Goal: Register for event/course

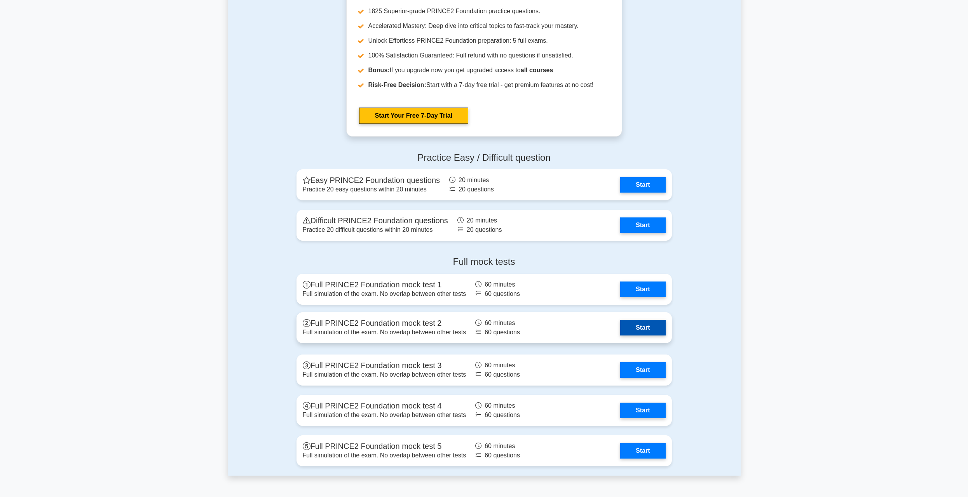
scroll to position [894, 0]
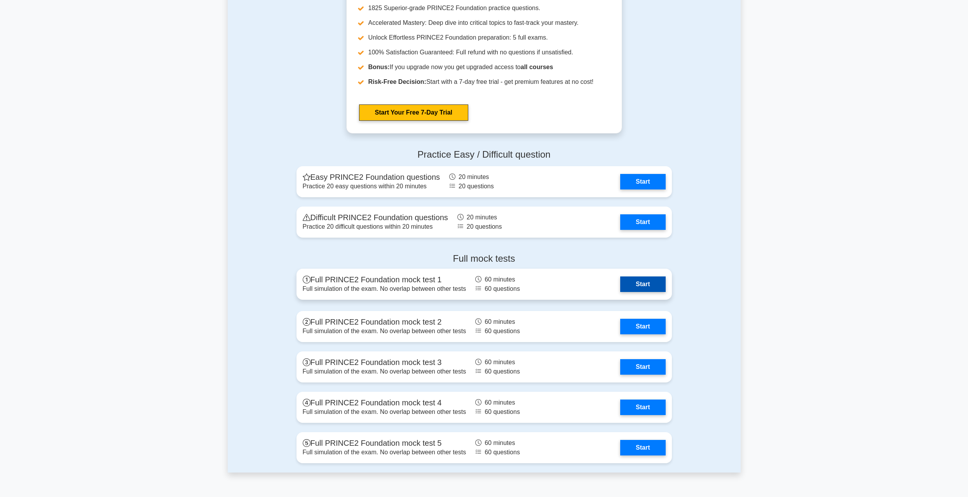
click at [647, 277] on link "Start" at bounding box center [642, 285] width 45 height 16
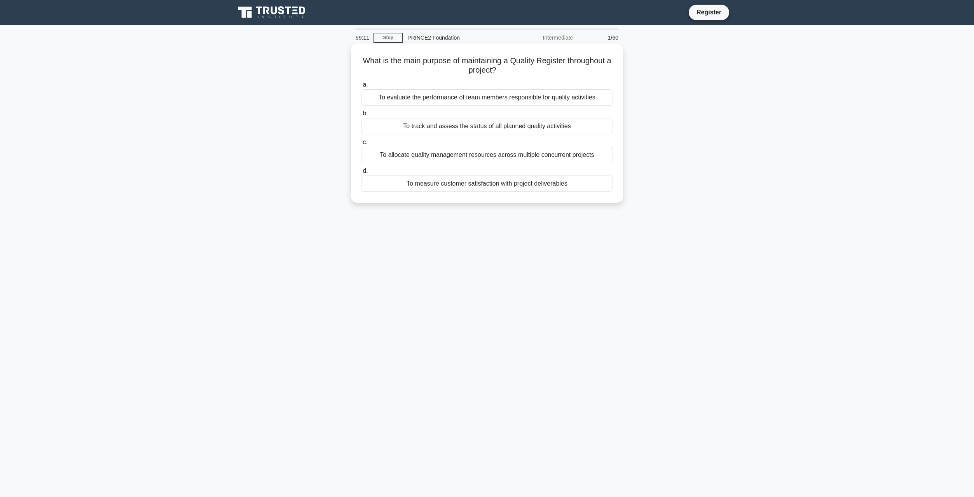
click at [497, 129] on div "To track and assess the status of all planned quality activities" at bounding box center [487, 126] width 252 height 16
click at [361, 116] on input "b. To track and assess the status of all planned quality activities" at bounding box center [361, 113] width 0 height 5
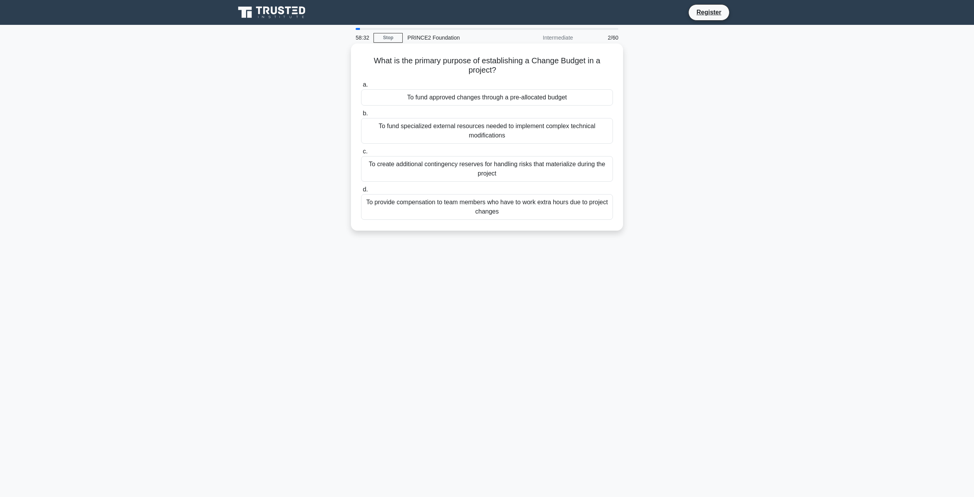
click at [515, 99] on div "To fund approved changes through a pre-allocated budget" at bounding box center [487, 97] width 252 height 16
click at [361, 87] on input "a. To fund approved changes through a pre-allocated budget" at bounding box center [361, 84] width 0 height 5
click at [507, 93] on div "It creates clarity about who is accountable for specific project actions" at bounding box center [487, 97] width 252 height 16
click at [361, 87] on input "a. It creates clarity about who is accountable for specific project actions" at bounding box center [361, 84] width 0 height 5
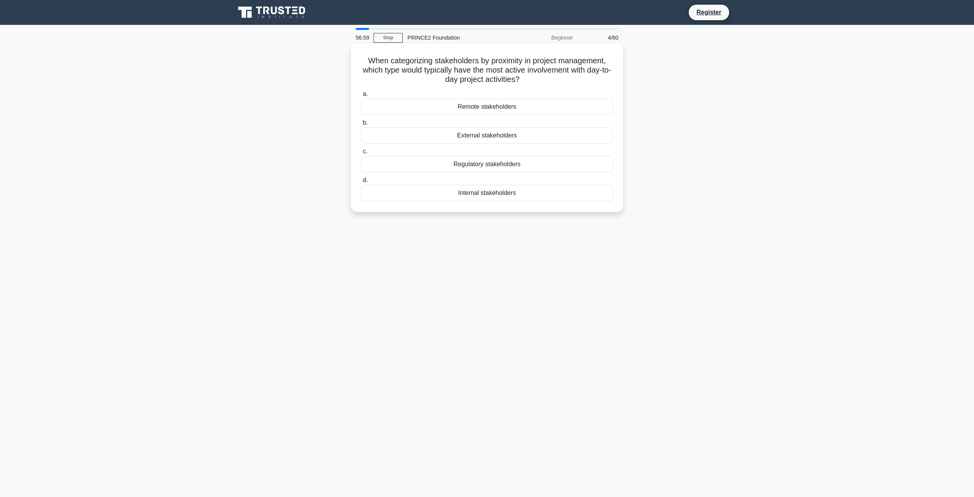
click at [517, 198] on div "Internal stakeholders" at bounding box center [487, 193] width 252 height 16
click at [361, 183] on input "d. Internal stakeholders" at bounding box center [361, 180] width 0 height 5
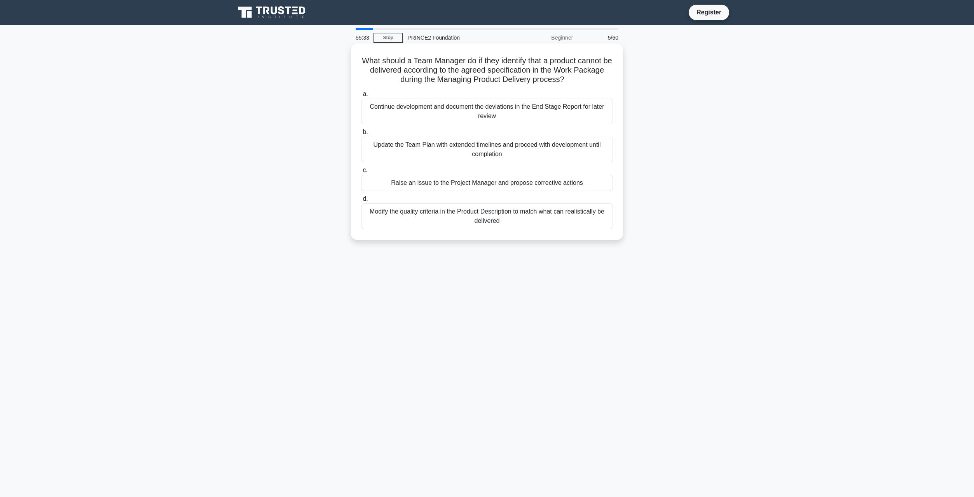
click at [459, 181] on div "Raise an issue to the Project Manager and propose corrective actions" at bounding box center [487, 183] width 252 height 16
click at [361, 173] on input "c. Raise an issue to the Project Manager and propose corrective actions" at bounding box center [361, 170] width 0 height 5
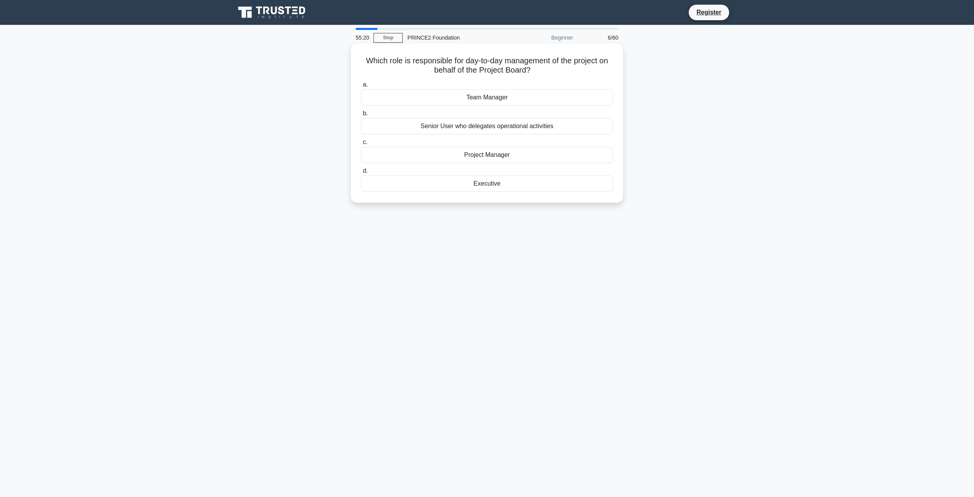
click at [449, 157] on div "Project Manager" at bounding box center [487, 155] width 252 height 16
click at [361, 145] on input "c. Project Manager" at bounding box center [361, 142] width 0 height 5
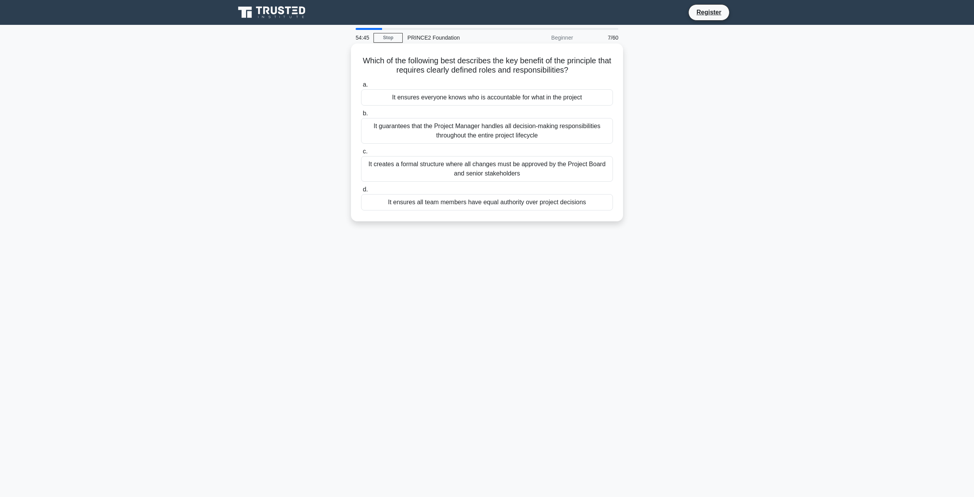
click at [456, 97] on div "It ensures everyone knows who is accountable for what in the project" at bounding box center [487, 97] width 252 height 16
click at [361, 87] on input "a. It ensures everyone knows who is accountable for what in the project" at bounding box center [361, 84] width 0 height 5
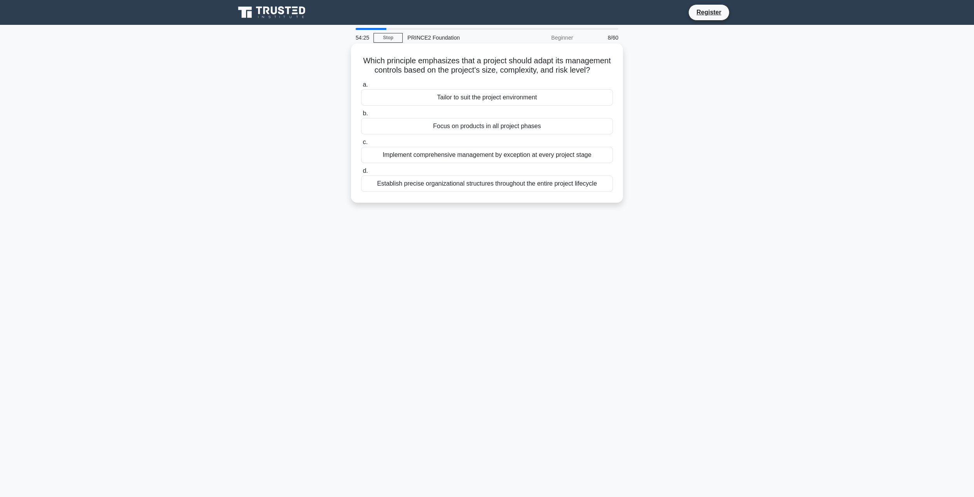
click at [467, 105] on div "Tailor to suit the project environment" at bounding box center [487, 97] width 252 height 16
click at [526, 106] on div "Tailor to suit the project environment" at bounding box center [487, 97] width 252 height 16
click at [361, 87] on input "a. Tailor to suit the project environment" at bounding box center [361, 84] width 0 height 5
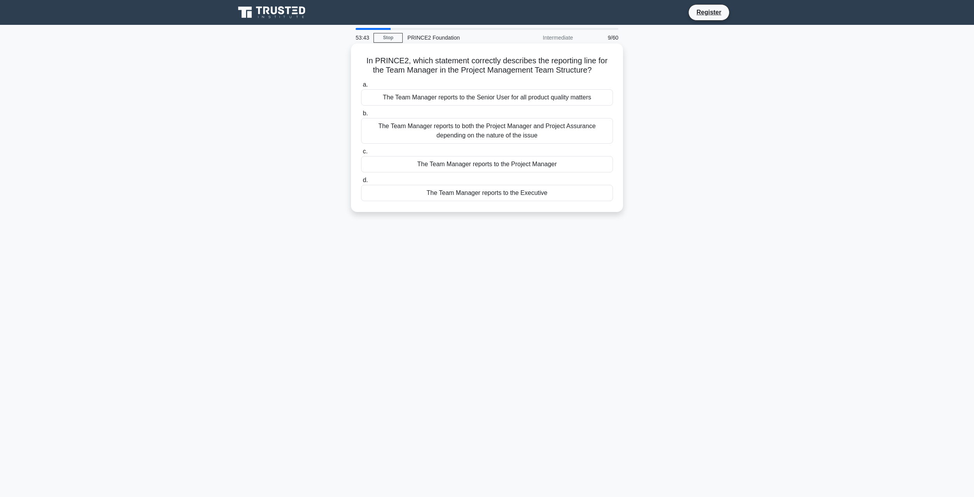
click at [529, 166] on div "The Team Manager reports to the Project Manager" at bounding box center [487, 164] width 252 height 16
click at [361, 154] on input "c. The Team Manager reports to the Project Manager" at bounding box center [361, 151] width 0 height 5
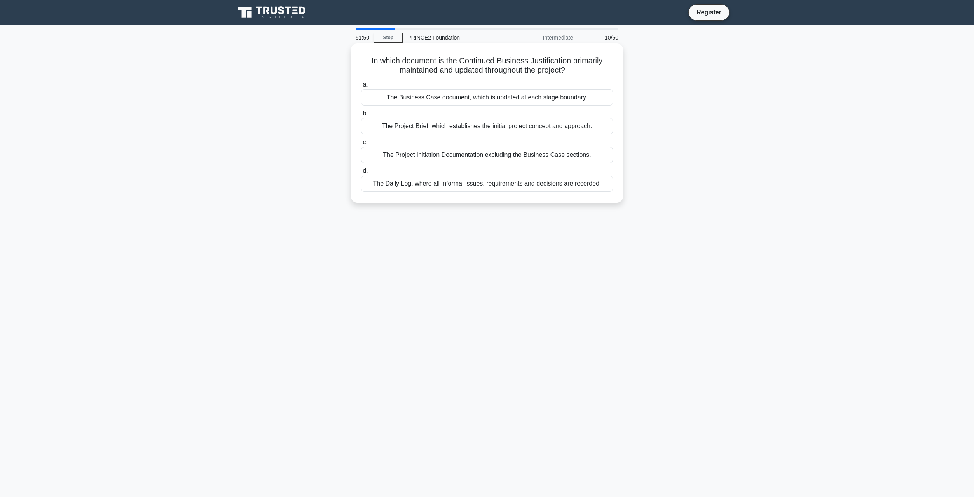
click at [542, 101] on div "The Business Case document, which is updated at each stage boundary." at bounding box center [487, 97] width 252 height 16
click at [361, 87] on input "a. The Business Case document, which is updated at each stage boundary." at bounding box center [361, 84] width 0 height 5
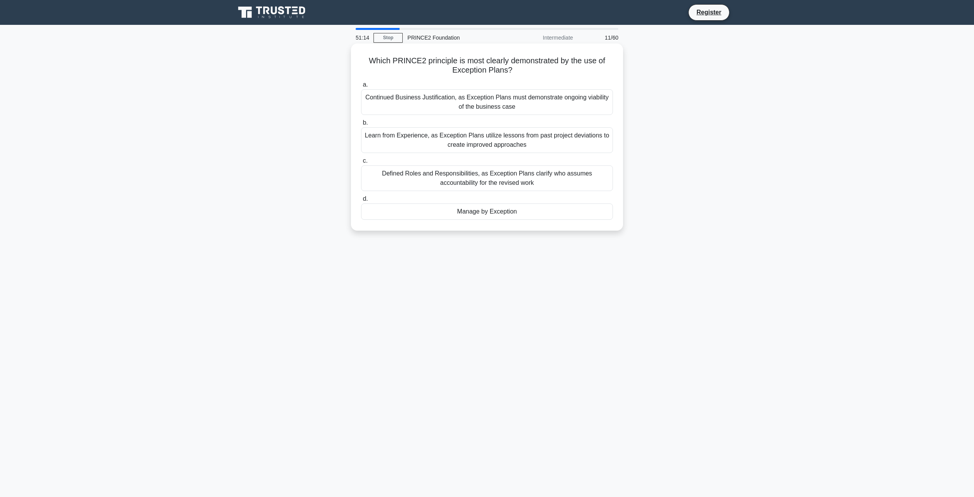
click at [480, 210] on div "Manage by Exception" at bounding box center [487, 212] width 252 height 16
click at [361, 202] on input "d. Manage by Exception" at bounding box center [361, 199] width 0 height 5
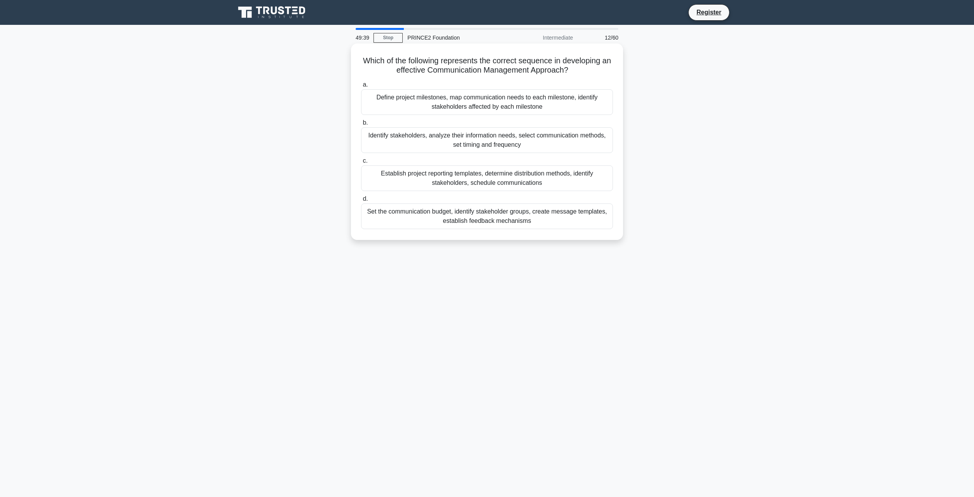
click at [431, 181] on div "Establish project reporting templates, determine distribution methods, identify…" at bounding box center [487, 179] width 252 height 26
click at [361, 164] on input "c. Establish project reporting templates, determine distribution methods, ident…" at bounding box center [361, 161] width 0 height 5
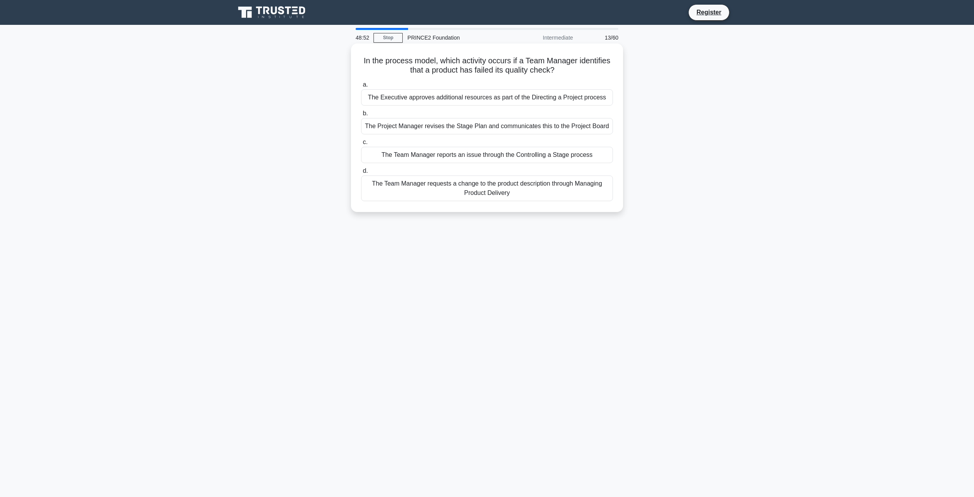
click at [468, 127] on div "The Project Manager revises the Stage Plan and communicates this to the Project…" at bounding box center [487, 126] width 252 height 16
click at [361, 116] on input "b. The Project Manager revises the Stage Plan and communicates this to the Proj…" at bounding box center [361, 113] width 0 height 5
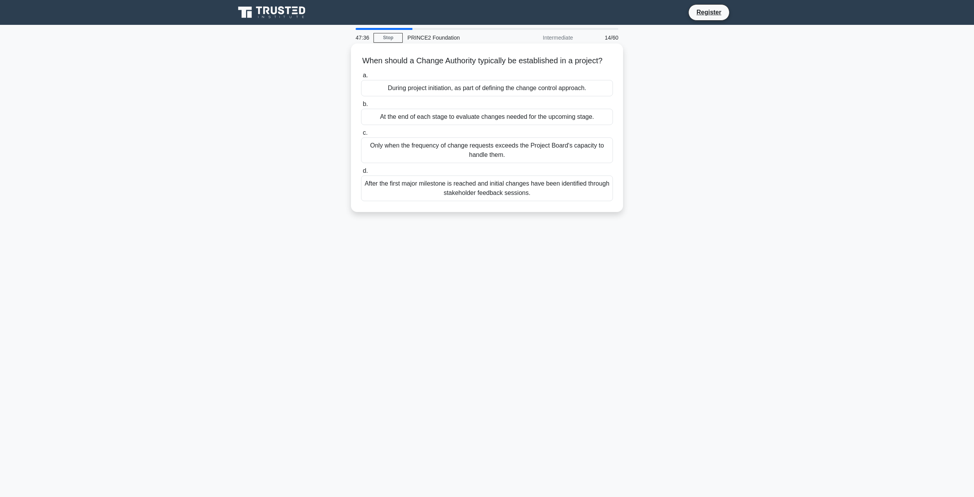
click at [527, 96] on div "During project initiation, as part of defining the change control approach." at bounding box center [487, 88] width 252 height 16
click at [361, 78] on input "a. During project initiation, as part of defining the change control approach." at bounding box center [361, 75] width 0 height 5
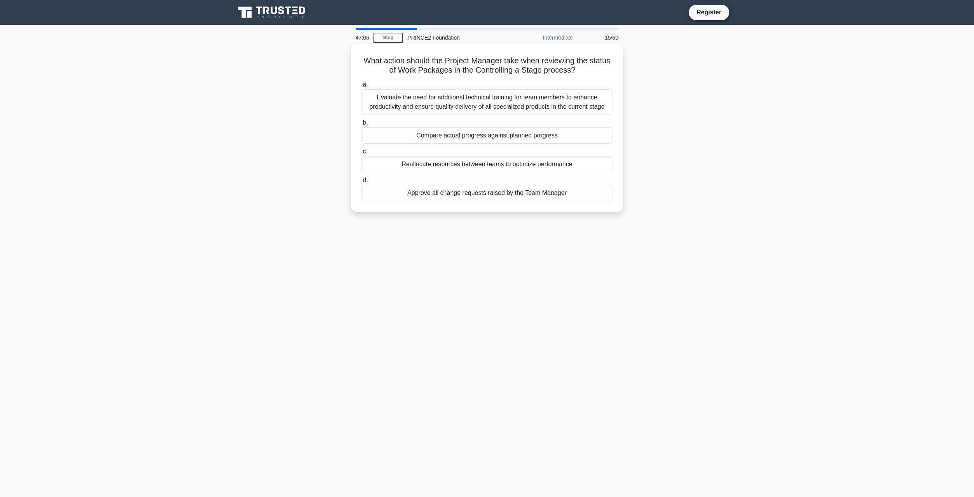
click at [509, 102] on div "Evaluate the need for additional technical training for team members to enhance…" at bounding box center [487, 102] width 252 height 26
click at [361, 87] on input "a. Evaluate the need for additional technical training for team members to enha…" at bounding box center [361, 84] width 0 height 5
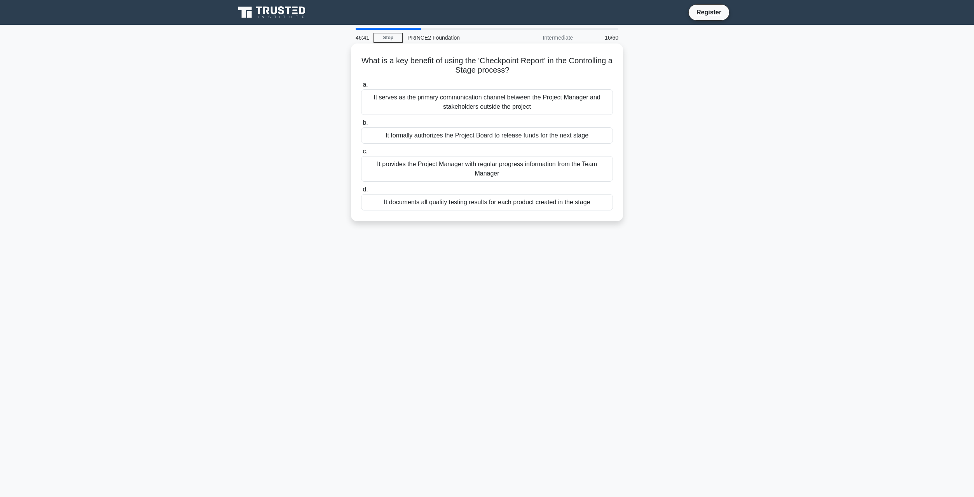
click at [533, 177] on div "It provides the Project Manager with regular progress information from the Team…" at bounding box center [487, 169] width 252 height 26
click at [361, 154] on input "c. It provides the Project Manager with regular progress information from the T…" at bounding box center [361, 151] width 0 height 5
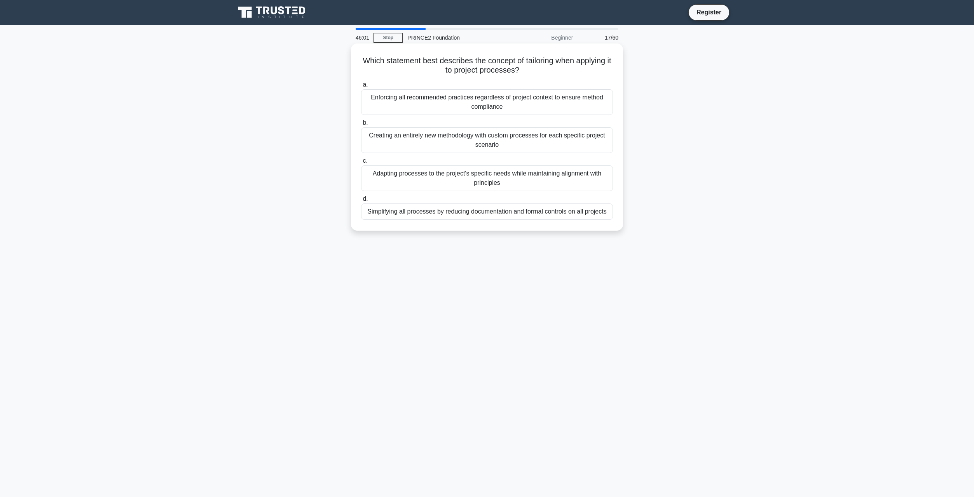
click at [399, 176] on div "Adapting processes to the project's specific needs while maintaining alignment …" at bounding box center [487, 179] width 252 height 26
click at [361, 164] on input "c. Adapting processes to the project's specific needs while maintaining alignme…" at bounding box center [361, 161] width 0 height 5
click at [444, 142] on div "To provide a detailed financial breakdown of all project activities for sponsor…" at bounding box center [487, 140] width 252 height 26
click at [361, 126] on input "b. To provide a detailed financial breakdown of all project activities for spon…" at bounding box center [361, 122] width 0 height 5
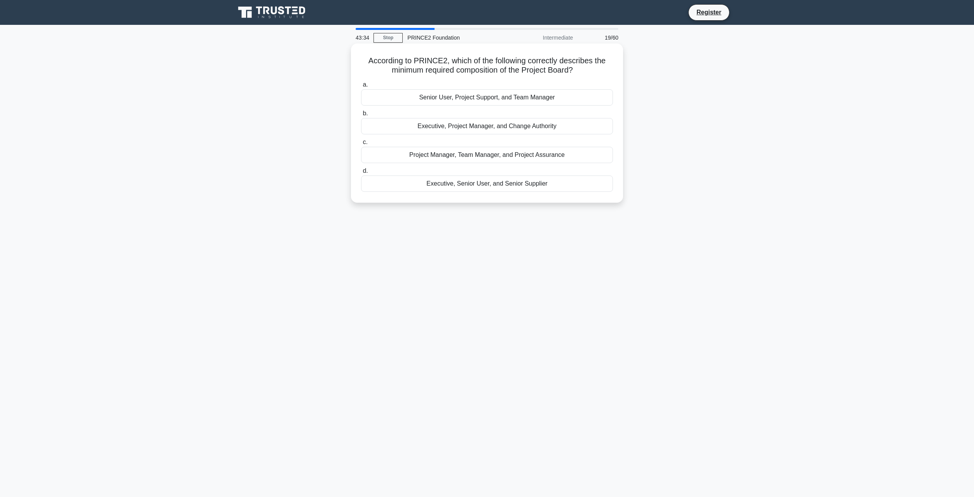
click at [548, 153] on div "Project Manager, Team Manager, and Project Assurance" at bounding box center [487, 155] width 252 height 16
click at [361, 145] on input "c. Project Manager, Team Manager, and Project Assurance" at bounding box center [361, 142] width 0 height 5
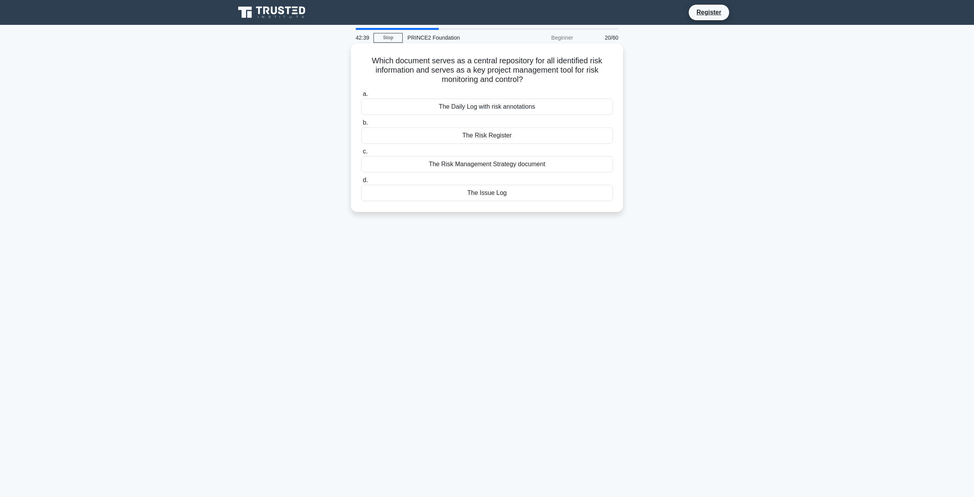
click at [508, 138] on div "The Risk Register" at bounding box center [487, 135] width 252 height 16
click at [361, 126] on input "b. The Risk Register" at bounding box center [361, 122] width 0 height 5
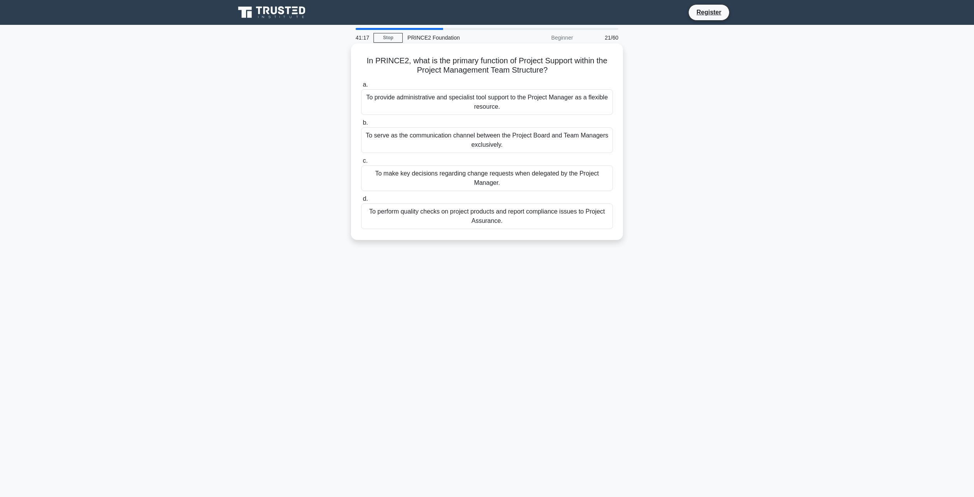
click at [412, 101] on div "To provide administrative and specialist tool support to the Project Manager as…" at bounding box center [487, 102] width 252 height 26
click at [361, 87] on input "a. To provide administrative and specialist tool support to the Project Manager…" at bounding box center [361, 84] width 0 height 5
click at [569, 179] on div "Quality criteria determine which products must undergo quality review, while qu…" at bounding box center [487, 179] width 252 height 26
click at [361, 164] on input "c. Quality criteria determine which products must undergo quality review, while…" at bounding box center [361, 161] width 0 height 5
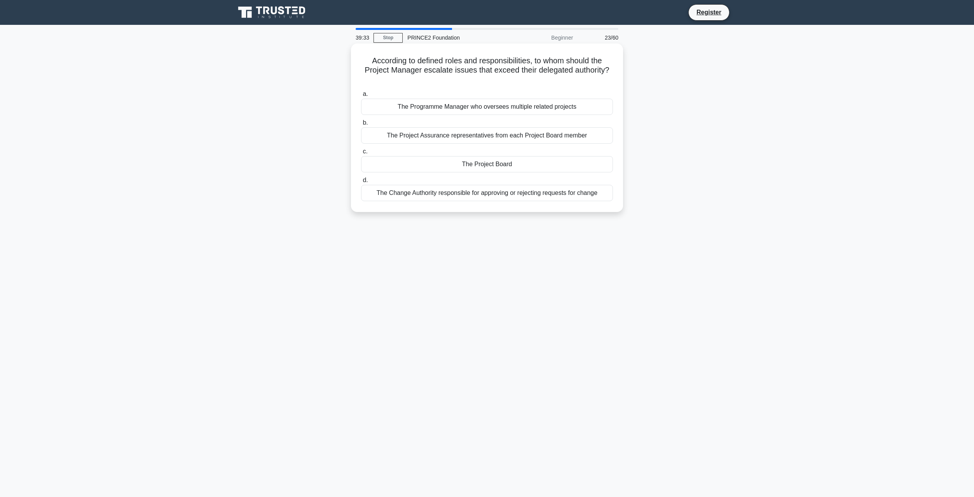
click at [541, 163] on div "The Project Board" at bounding box center [487, 164] width 252 height 16
click at [361, 154] on input "c. The Project Board" at bounding box center [361, 151] width 0 height 5
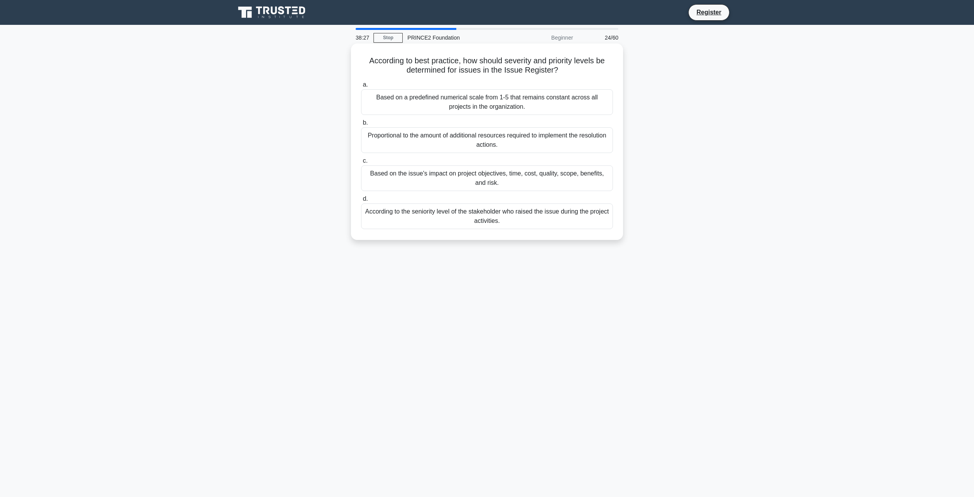
click at [478, 181] on div "Based on the issue's impact on project objectives, time, cost, quality, scope, …" at bounding box center [487, 179] width 252 height 26
click at [361, 164] on input "c. Based on the issue's impact on project objectives, time, cost, quality, scop…" at bounding box center [361, 161] width 0 height 5
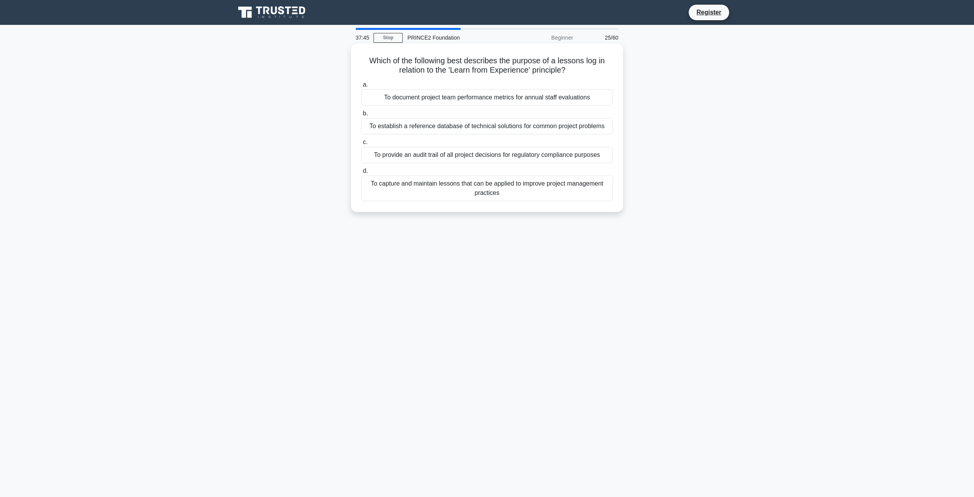
click at [502, 194] on div "To capture and maintain lessons that can be applied to improve project manageme…" at bounding box center [487, 189] width 252 height 26
click at [361, 174] on input "d. To capture and maintain lessons that can be applied to improve project manag…" at bounding box center [361, 171] width 0 height 5
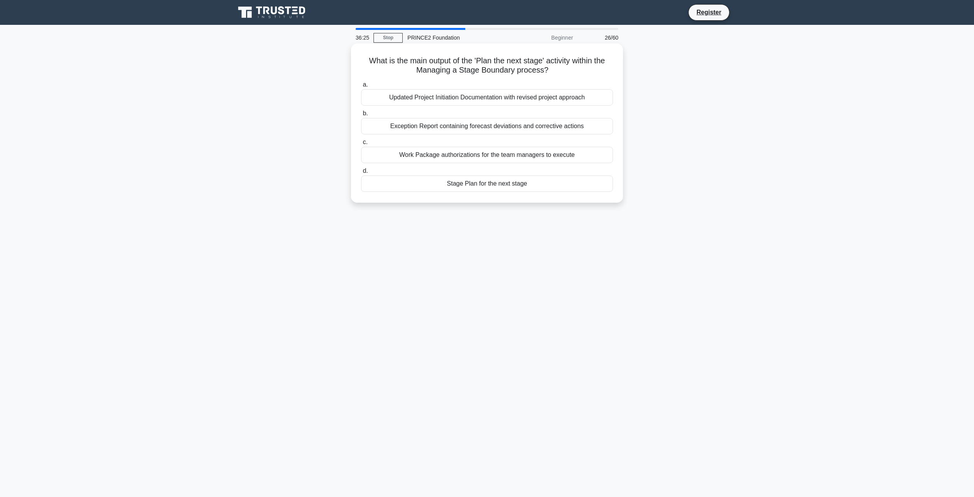
click at [509, 187] on div "Stage Plan for the next stage" at bounding box center [487, 184] width 252 height 16
click at [361, 174] on input "d. Stage Plan for the next stage" at bounding box center [361, 171] width 0 height 5
click at [482, 95] on div "Execute the Team Plan to produce the products" at bounding box center [487, 97] width 252 height 16
click at [361, 87] on input "a. Execute the Team Plan to produce the products" at bounding box center [361, 84] width 0 height 5
click at [455, 98] on div "It creates a comprehensive archive of all decisions made throughout the project" at bounding box center [487, 97] width 252 height 16
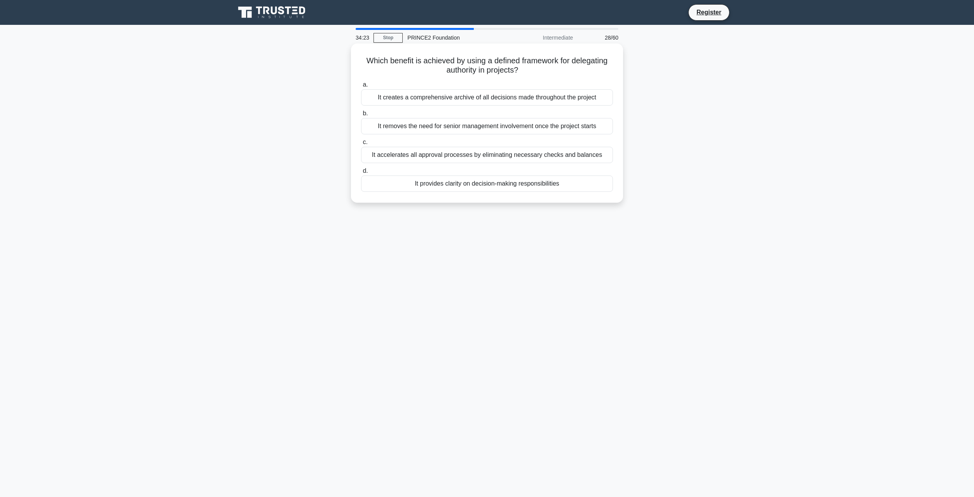
click at [361, 87] on input "a. It creates a comprehensive archive of all decisions made throughout the proj…" at bounding box center [361, 84] width 0 height 5
click at [565, 156] on div "The calendar schedule and external reporting requirements from stakeholders" at bounding box center [487, 155] width 252 height 16
click at [361, 145] on input "c. The calendar schedule and external reporting requirements from stakeholders" at bounding box center [361, 142] width 0 height 5
click at [487, 127] on div "It operates as a technical blueprint for deliverables" at bounding box center [487, 126] width 252 height 16
click at [361, 116] on input "b. It operates as a technical blueprint for deliverables" at bounding box center [361, 113] width 0 height 5
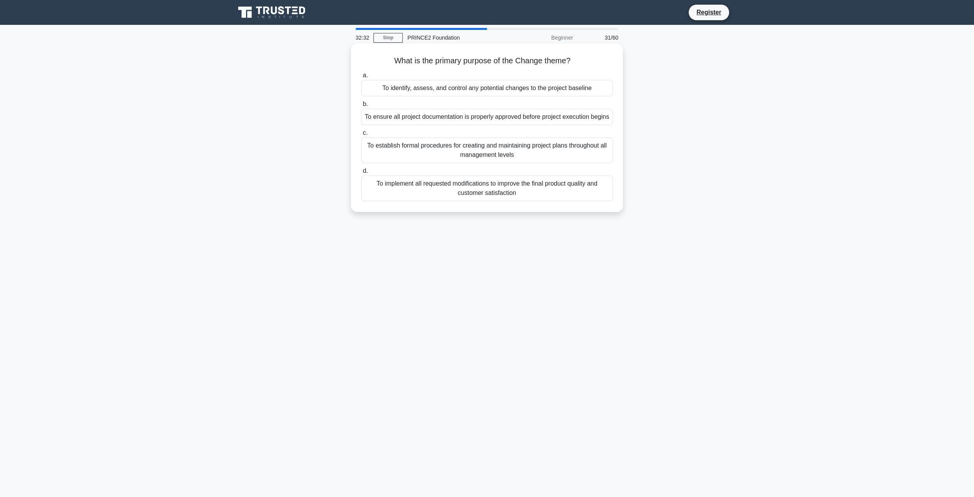
click at [570, 94] on div "To identify, assess, and control any potential changes to the project baseline" at bounding box center [487, 88] width 252 height 16
click at [361, 78] on input "a. To identify, assess, and control any potential changes to the project baseli…" at bounding box center [361, 75] width 0 height 5
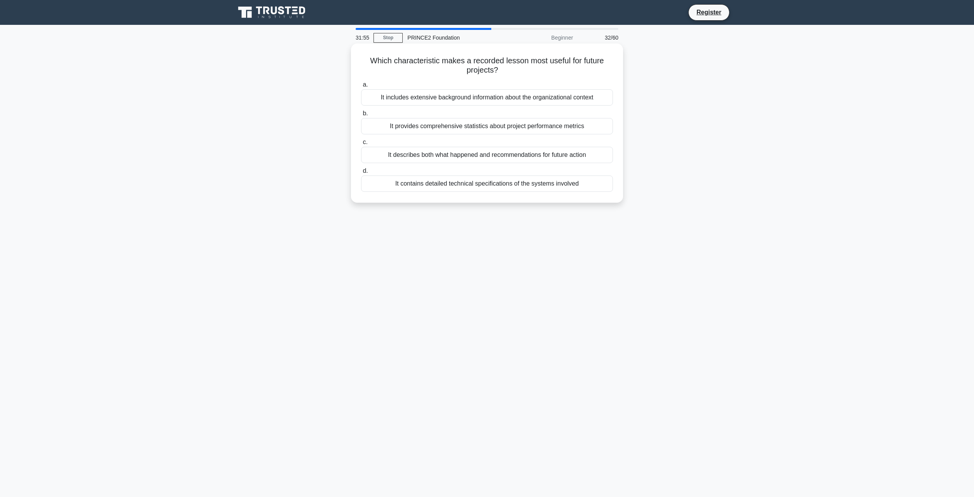
click at [481, 159] on div "It describes both what happened and recommendations for future action" at bounding box center [487, 155] width 252 height 16
click at [361, 145] on input "c. It describes both what happened and recommendations for future action" at bounding box center [361, 142] width 0 height 5
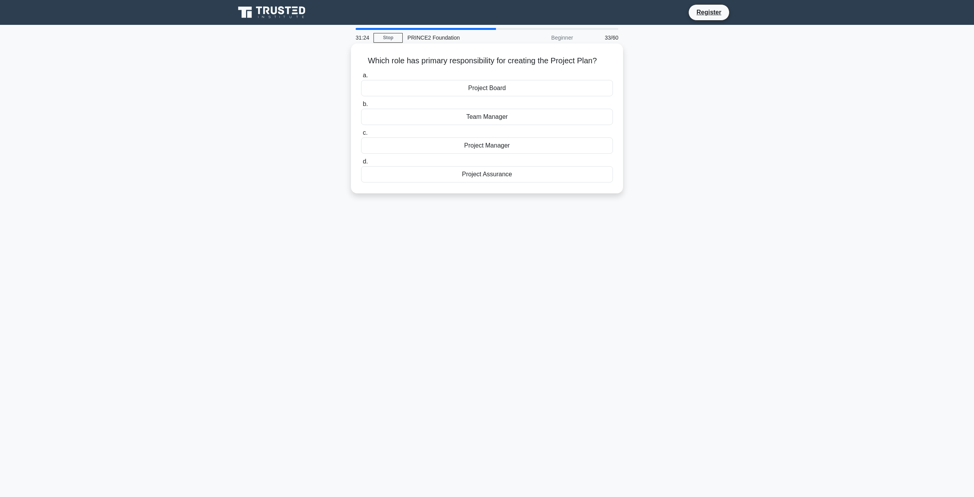
click at [539, 87] on div "Project Board" at bounding box center [487, 88] width 252 height 16
click at [361, 78] on input "a. Project Board" at bounding box center [361, 75] width 0 height 5
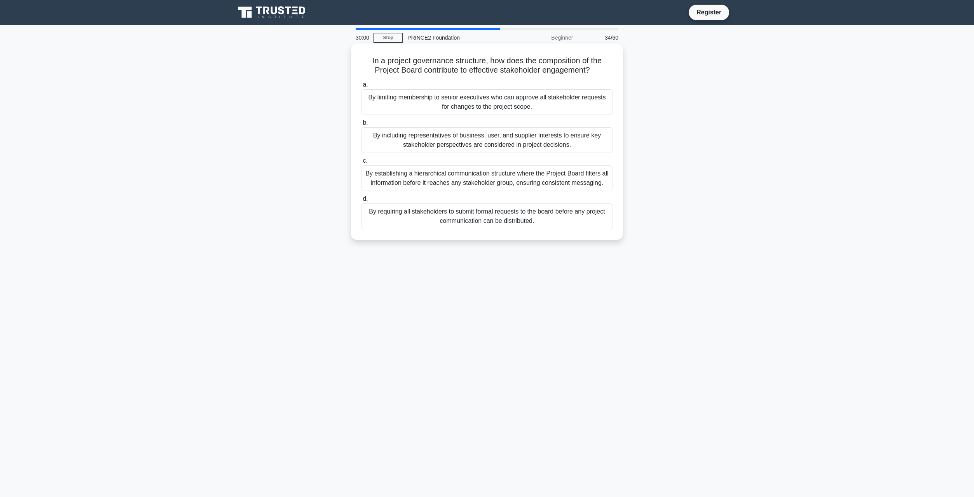
click at [534, 185] on div "By establishing a hierarchical communication structure where the Project Board …" at bounding box center [487, 179] width 252 height 26
click at [361, 164] on input "c. By establishing a hierarchical communication structure where the Project Boa…" at bounding box center [361, 161] width 0 height 5
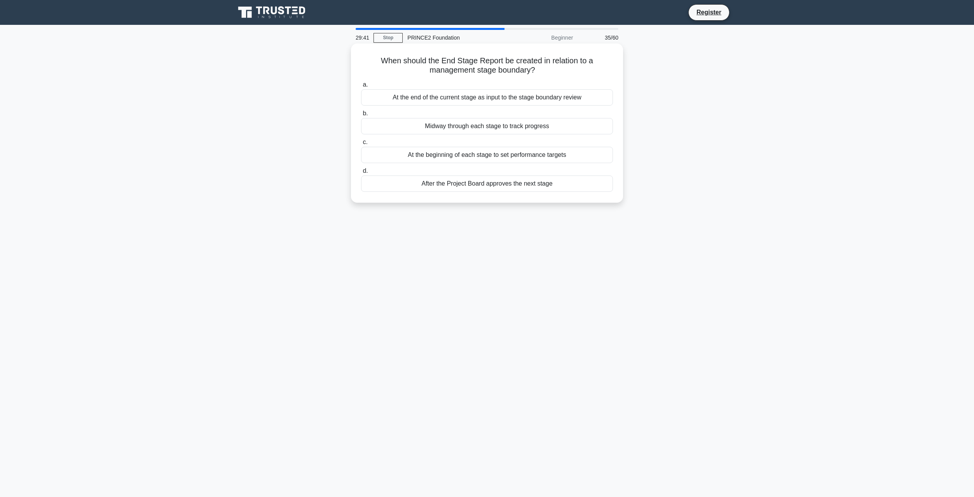
click at [546, 102] on div "At the end of the current stage as input to the stage boundary review" at bounding box center [487, 97] width 252 height 16
click at [361, 87] on input "a. At the end of the current stage as input to the stage boundary review" at bounding box center [361, 84] width 0 height 5
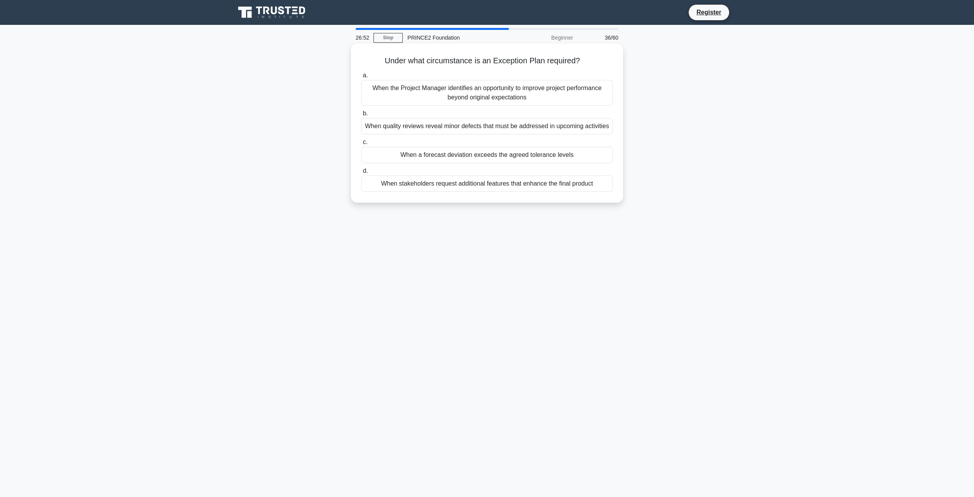
click at [486, 157] on div "When a forecast deviation exceeds the agreed tolerance levels" at bounding box center [487, 155] width 252 height 16
click at [361, 145] on input "c. When a forecast deviation exceeds the agreed tolerance levels" at bounding box center [361, 142] width 0 height 5
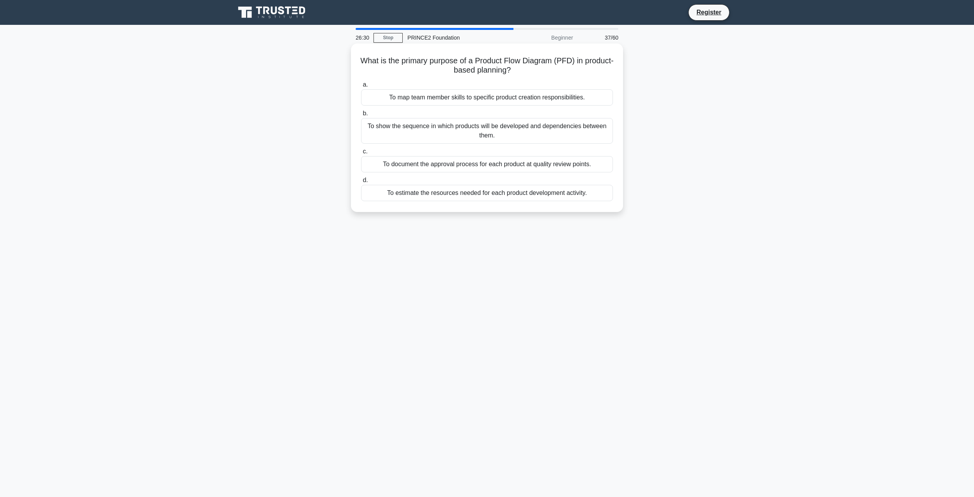
click at [506, 131] on div "To show the sequence in which products will be developed and dependencies betwe…" at bounding box center [487, 131] width 252 height 26
click at [361, 116] on input "b. To show the sequence in which products will be developed and dependencies be…" at bounding box center [361, 113] width 0 height 5
click at [480, 199] on div "It should be updated when there are significant changes to benefits, costs, or …" at bounding box center [487, 193] width 252 height 16
click at [361, 183] on input "d. It should be updated when there are significant changes to benefits, costs, …" at bounding box center [361, 180] width 0 height 5
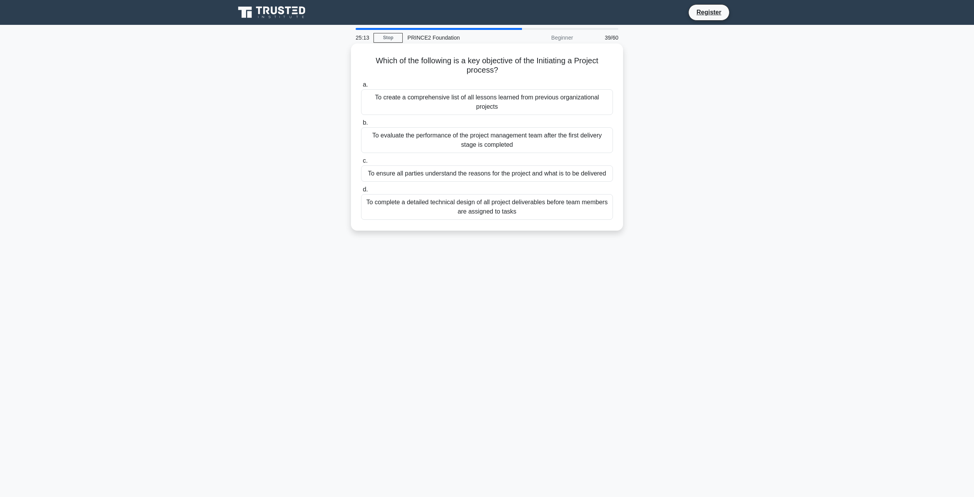
click at [489, 178] on div "To ensure all parties understand the reasons for the project and what is to be …" at bounding box center [487, 174] width 252 height 16
click at [361, 164] on input "c. To ensure all parties understand the reasons for the project and what is to …" at bounding box center [361, 161] width 0 height 5
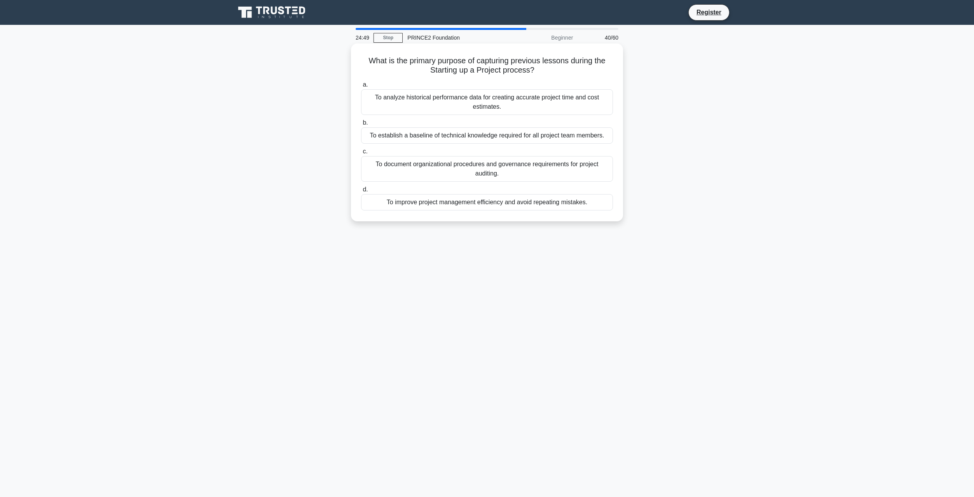
click at [417, 204] on div "To improve project management efficiency and avoid repeating mistakes." at bounding box center [487, 202] width 252 height 16
click at [361, 192] on input "d. To improve project management efficiency and avoid repeating mistakes." at bounding box center [361, 189] width 0 height 5
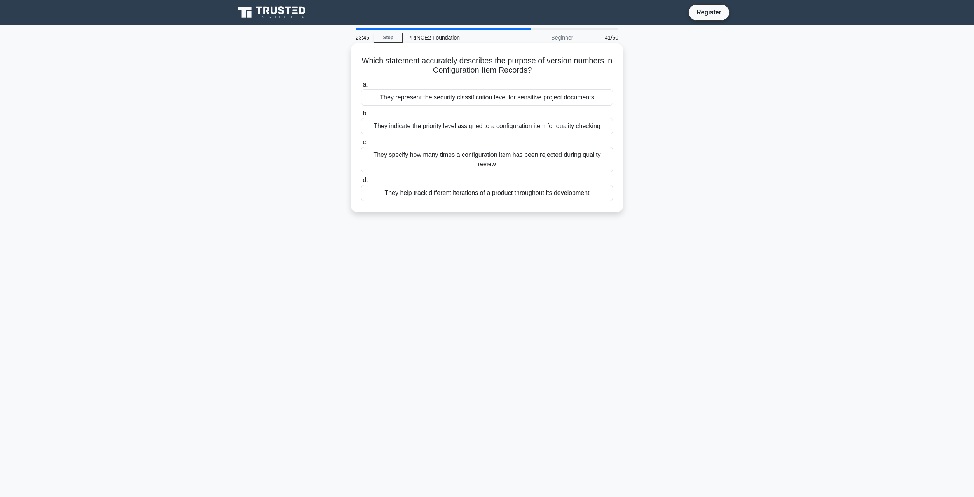
click at [543, 192] on div "They help track different iterations of a product throughout its development" at bounding box center [487, 193] width 252 height 16
click at [361, 183] on input "d. They help track different iterations of a product throughout its development" at bounding box center [361, 180] width 0 height 5
click at [542, 167] on div "A concise report focusing on progress, exceptions, risks, issues, and forecast" at bounding box center [487, 164] width 252 height 16
click at [361, 154] on input "c. A concise report focusing on progress, exceptions, risks, issues, and foreca…" at bounding box center [361, 151] width 0 height 5
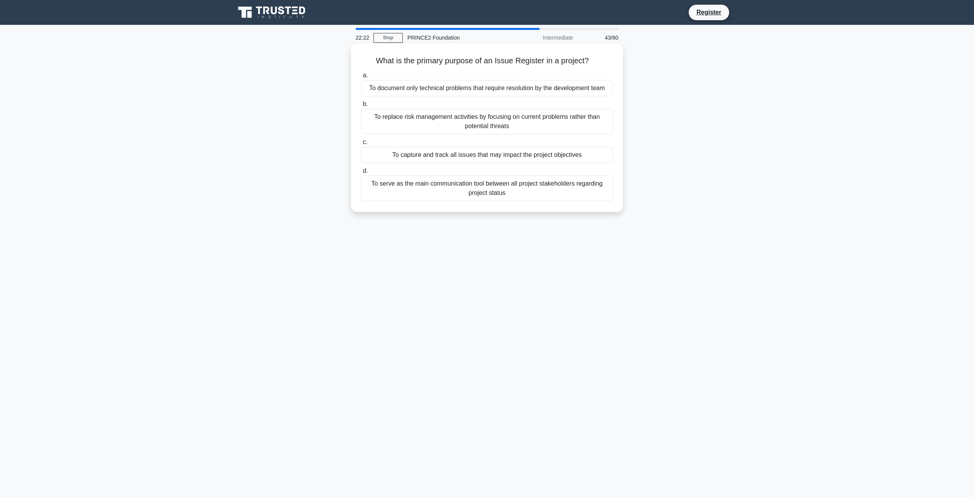
click at [416, 159] on div "To capture and track all issues that may impact the project objectives" at bounding box center [487, 155] width 252 height 16
click at [361, 145] on input "c. To capture and track all issues that may impact the project objectives" at bounding box center [361, 142] width 0 height 5
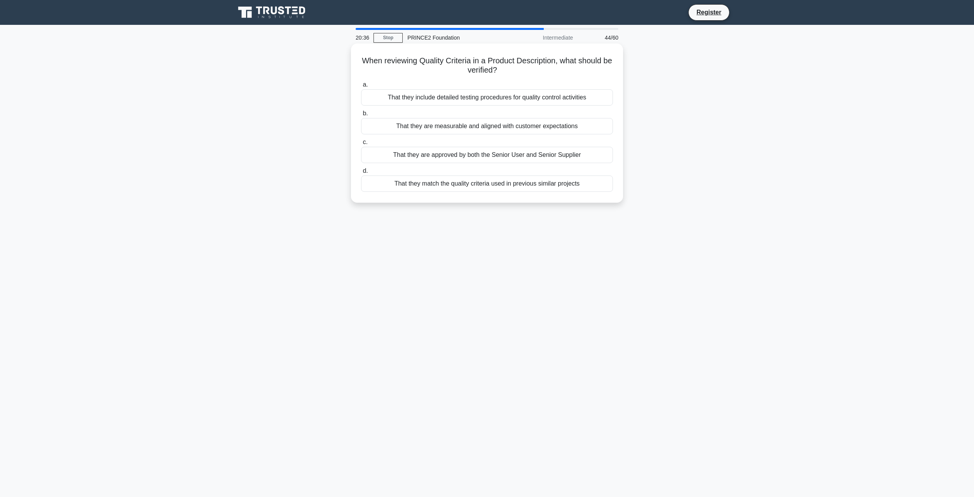
click at [438, 123] on div "That they are measurable and aligned with customer expectations" at bounding box center [487, 126] width 252 height 16
click at [361, 116] on input "b. That they are measurable and aligned with customer expectations" at bounding box center [361, 113] width 0 height 5
click at [425, 100] on div "Document lessons identified when they occur but apply them in the next project …" at bounding box center [487, 97] width 252 height 16
click at [361, 87] on input "a. Document lessons identified when they occur but apply them in the next proje…" at bounding box center [361, 84] width 0 height 5
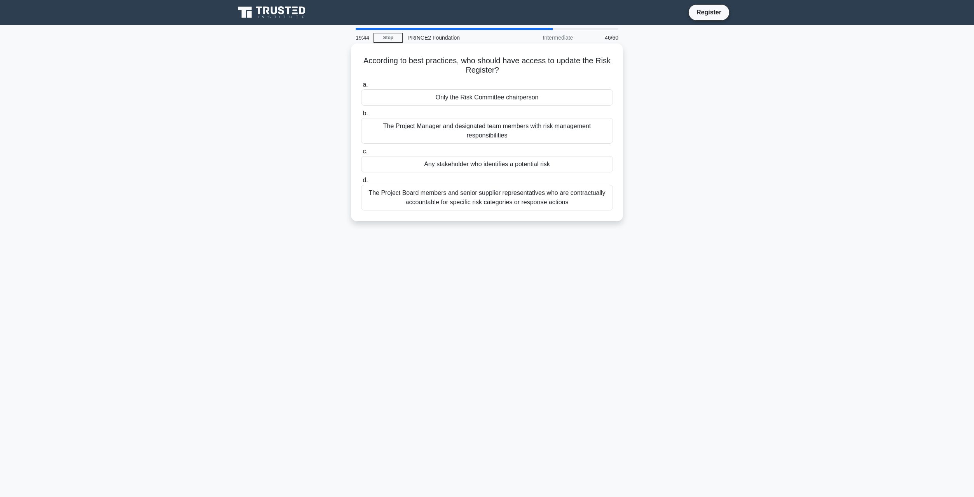
click at [439, 199] on div "The Project Board members and senior supplier representatives who are contractu…" at bounding box center [487, 198] width 252 height 26
click at [361, 183] on input "d. The Project Board members and senior supplier representatives who are contra…" at bounding box center [361, 180] width 0 height 5
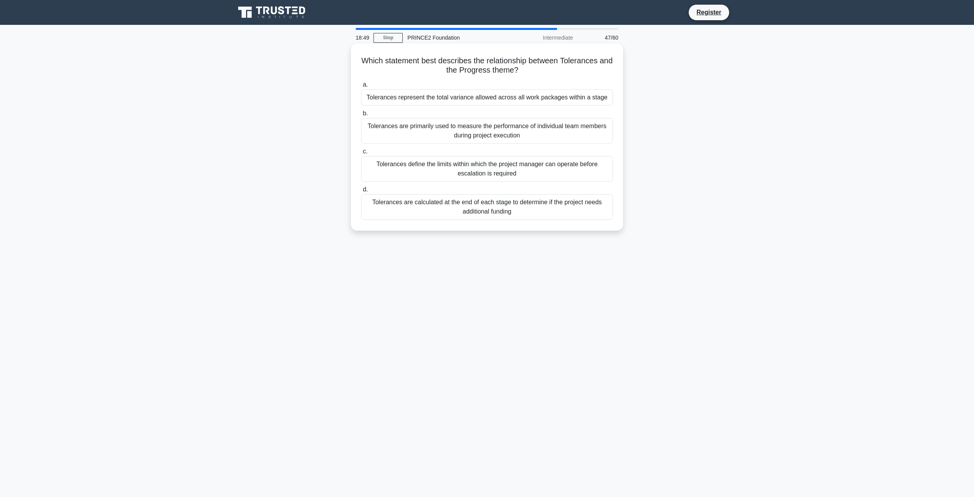
click at [485, 209] on div "Tolerances are calculated at the end of each stage to determine if the project …" at bounding box center [487, 207] width 252 height 26
click at [361, 192] on input "d. Tolerances are calculated at the end of each stage to determine if the proje…" at bounding box center [361, 189] width 0 height 5
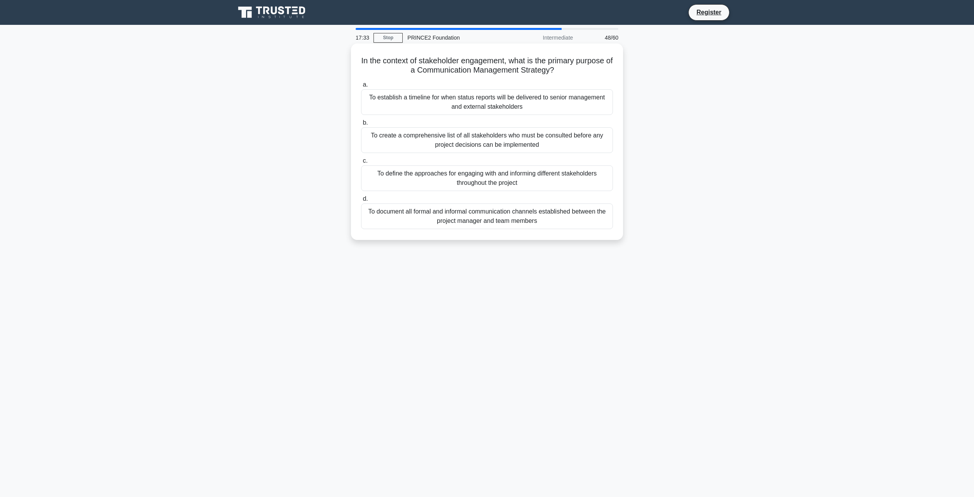
click at [539, 187] on div "To define the approaches for engaging with and informing different stakeholders…" at bounding box center [487, 179] width 252 height 26
click at [361, 164] on input "c. To define the approaches for engaging with and informing different stakehold…" at bounding box center [361, 161] width 0 height 5
click at [452, 105] on div "It is updated to reflect current information and used to determine if the proje…" at bounding box center [487, 102] width 252 height 26
click at [361, 87] on input "a. It is updated to reflect current information and used to determine if the pr…" at bounding box center [361, 84] width 0 height 5
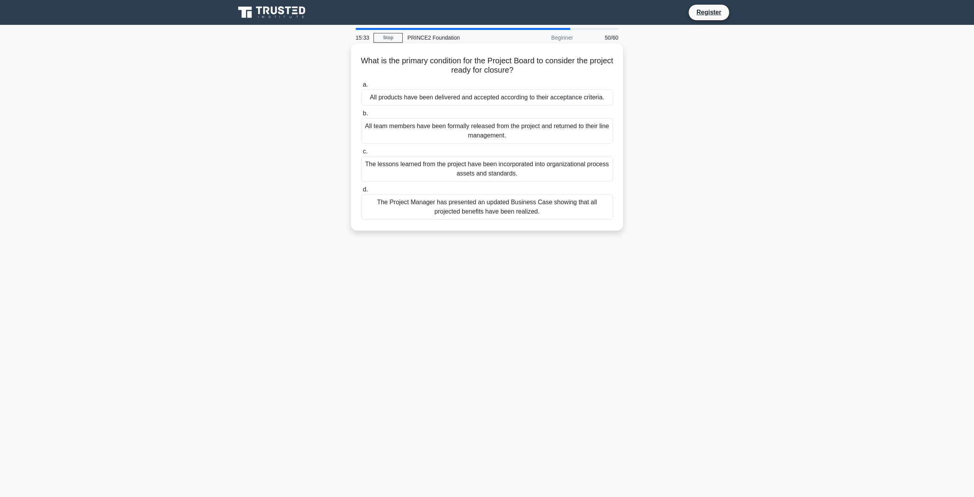
click at [556, 216] on div "The Project Manager has presented an updated Business Case showing that all pro…" at bounding box center [487, 207] width 252 height 26
click at [361, 192] on input "d. The Project Manager has presented an updated Business Case showing that all …" at bounding box center [361, 189] width 0 height 5
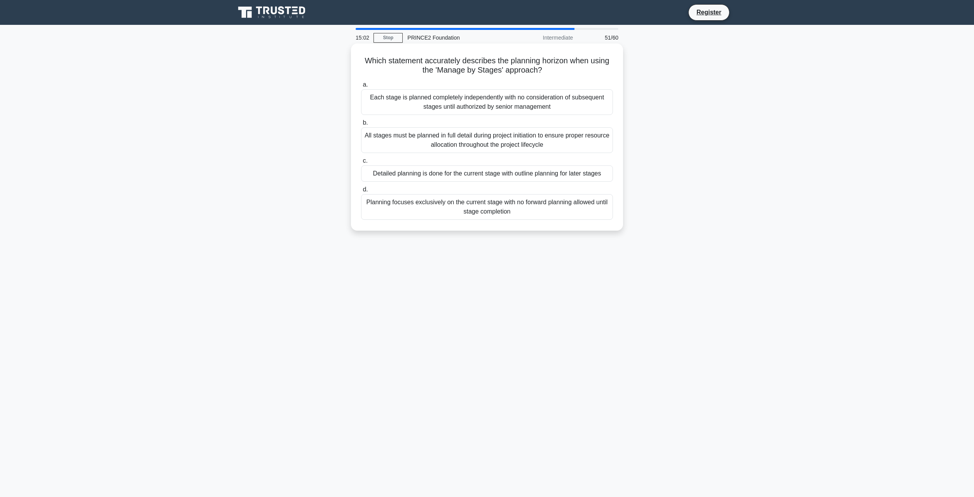
click at [501, 176] on div "Detailed planning is done for the current stage with outline planning for later…" at bounding box center [487, 174] width 252 height 16
click at [361, 164] on input "c. Detailed planning is done for the current stage with outline planning for la…" at bounding box center [361, 161] width 0 height 5
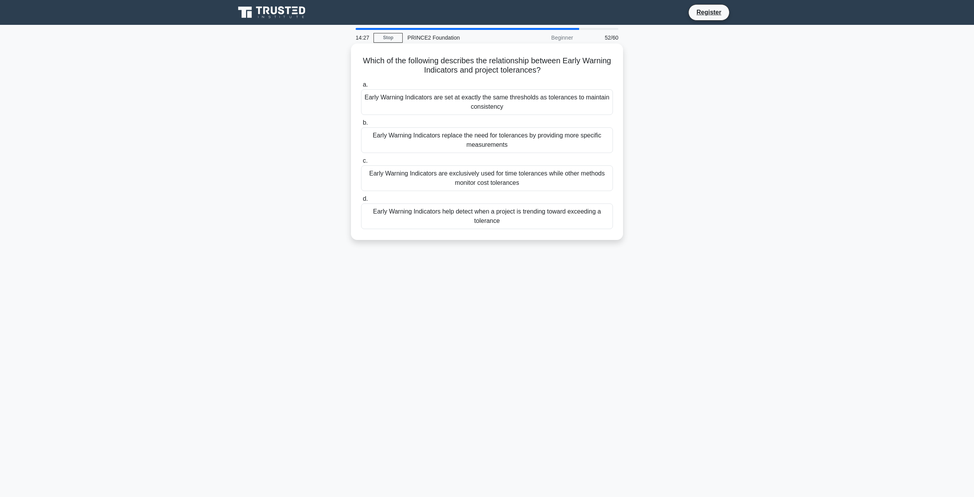
click at [563, 230] on div "a. Early Warning Indicators are set at exactly the same thresholds as tolerance…" at bounding box center [486, 154] width 261 height 152
click at [561, 224] on div "Early Warning Indicators help detect when a project is trending toward exceedin…" at bounding box center [487, 217] width 252 height 26
click at [361, 202] on input "d. Early Warning Indicators help detect when a project is trending toward excee…" at bounding box center [361, 199] width 0 height 5
click at [450, 145] on div "It allows for contingency plans to be revised at each stage boundary based on c…" at bounding box center [487, 140] width 252 height 26
click at [361, 126] on input "b. It allows for contingency plans to be revised at each stage boundary based o…" at bounding box center [361, 122] width 0 height 5
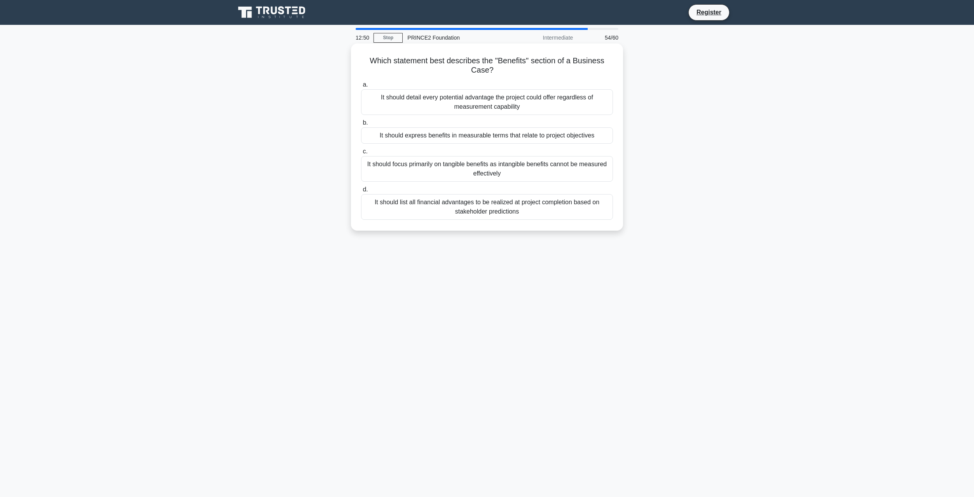
click at [493, 214] on div "It should list all financial advantages to be realized at project completion ba…" at bounding box center [487, 207] width 252 height 26
click at [361, 192] on input "d. It should list all financial advantages to be realized at project completion…" at bounding box center [361, 189] width 0 height 5
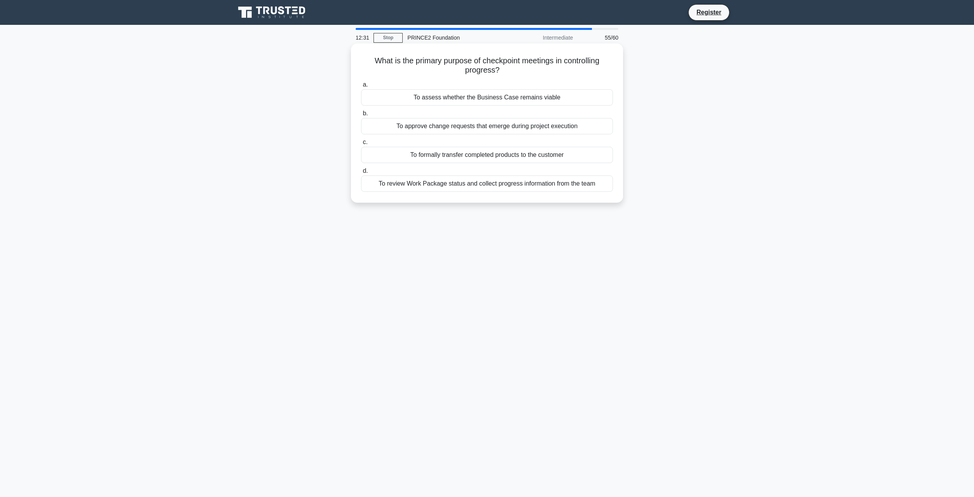
click at [406, 188] on div "To review Work Package status and collect progress information from the team" at bounding box center [487, 184] width 252 height 16
click at [361, 174] on input "d. To review Work Package status and collect progress information from the team" at bounding box center [361, 171] width 0 height 5
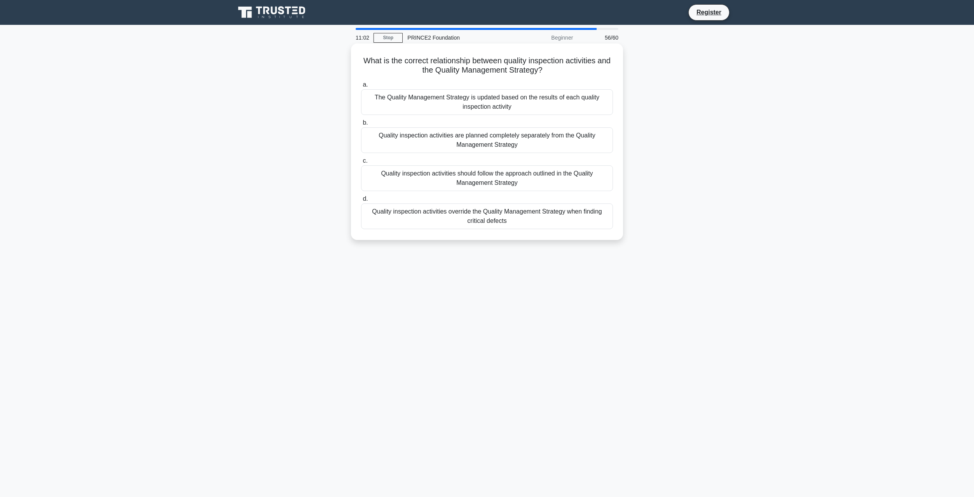
click at [452, 174] on div "Quality inspection activities should follow the approach outlined in the Qualit…" at bounding box center [487, 179] width 252 height 26
click at [361, 164] on input "c. Quality inspection activities should follow the approach outlined in the Qua…" at bounding box center [361, 161] width 0 height 5
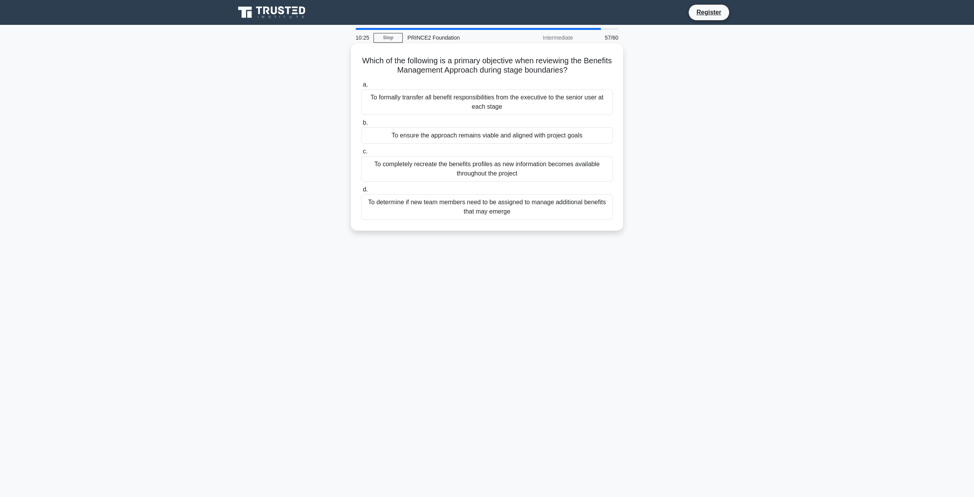
click at [442, 136] on div "To ensure the approach remains viable and aligned with project goals" at bounding box center [487, 135] width 252 height 16
click at [361, 126] on input "b. To ensure the approach remains viable and aligned with project goals" at bounding box center [361, 122] width 0 height 5
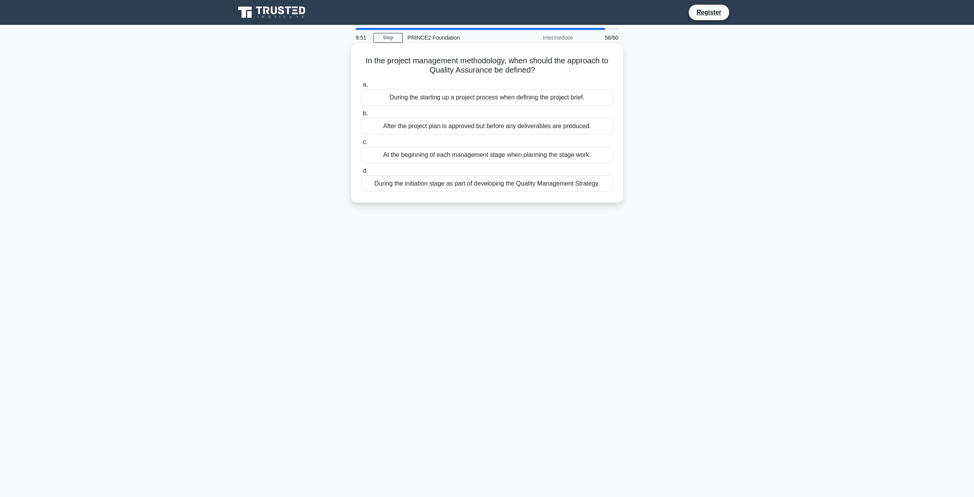
click at [383, 183] on div "During the initiation stage as part of developing the Quality Management Strate…" at bounding box center [487, 184] width 252 height 16
click at [361, 174] on input "d. During the initiation stage as part of developing the Quality Management Str…" at bounding box center [361, 171] width 0 height 5
click at [457, 99] on div "It guarantees stakeholder satisfaction throughout the project lifecycle" at bounding box center [487, 97] width 252 height 16
click at [361, 87] on input "a. It guarantees stakeholder satisfaction throughout the project lifecycle" at bounding box center [361, 84] width 0 height 5
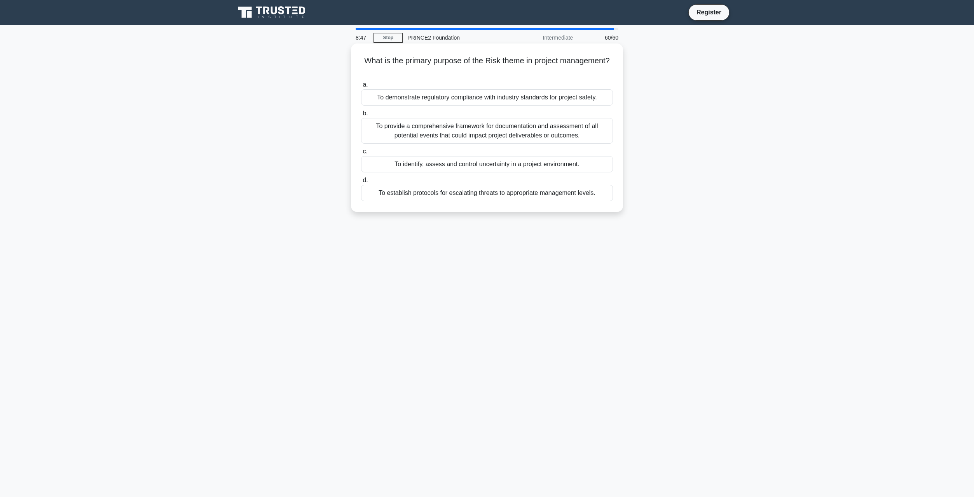
click at [473, 140] on div "To provide a comprehensive framework for documentation and assessment of all po…" at bounding box center [487, 131] width 252 height 26
click at [361, 116] on input "b. To provide a comprehensive framework for documentation and assessment of all…" at bounding box center [361, 113] width 0 height 5
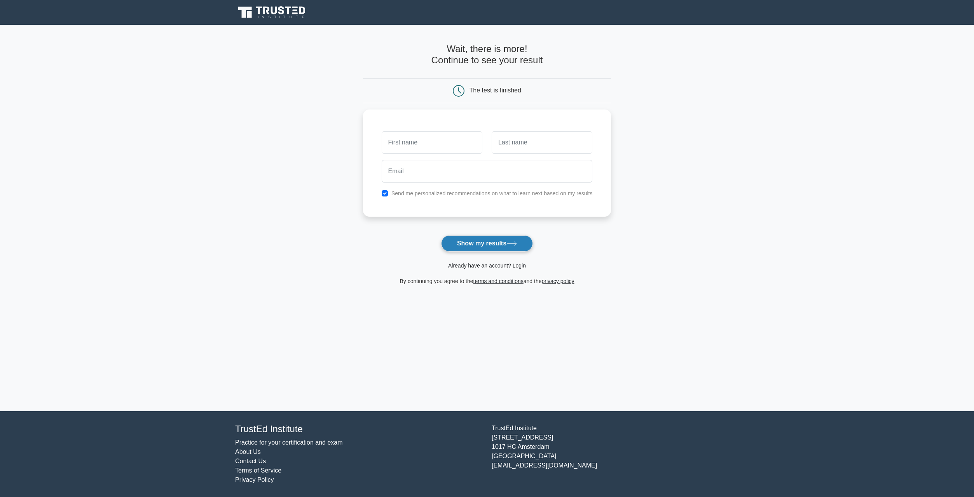
click at [507, 242] on button "Show my results" at bounding box center [487, 243] width 92 height 16
click at [431, 135] on input "text" at bounding box center [432, 140] width 101 height 23
type input "[PERSON_NAME]"
click at [532, 141] on input "text" at bounding box center [542, 140] width 101 height 23
type input "[PERSON_NAME]"
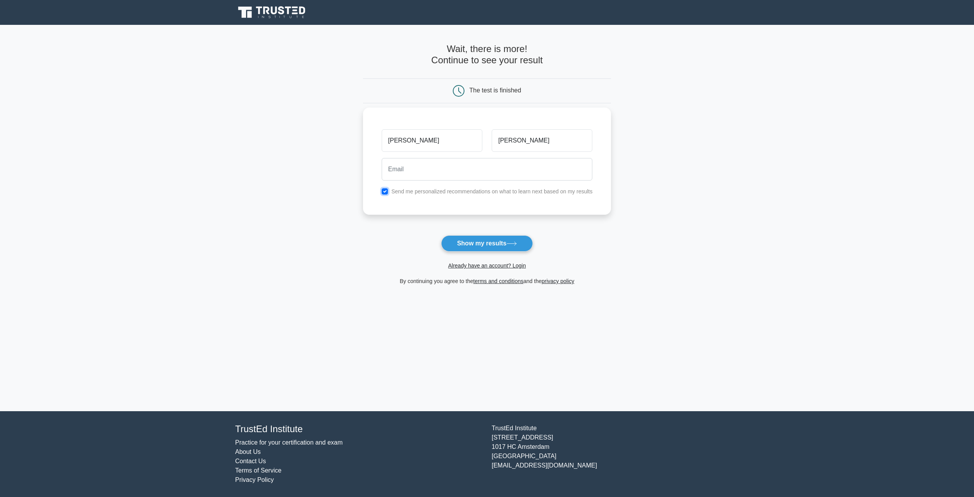
click at [387, 194] on input "checkbox" at bounding box center [385, 191] width 6 height 6
checkbox input "false"
click at [469, 243] on button "Show my results" at bounding box center [487, 243] width 92 height 16
click at [464, 167] on input "email" at bounding box center [487, 169] width 211 height 23
type input "owenmiddleton@live.co.uk"
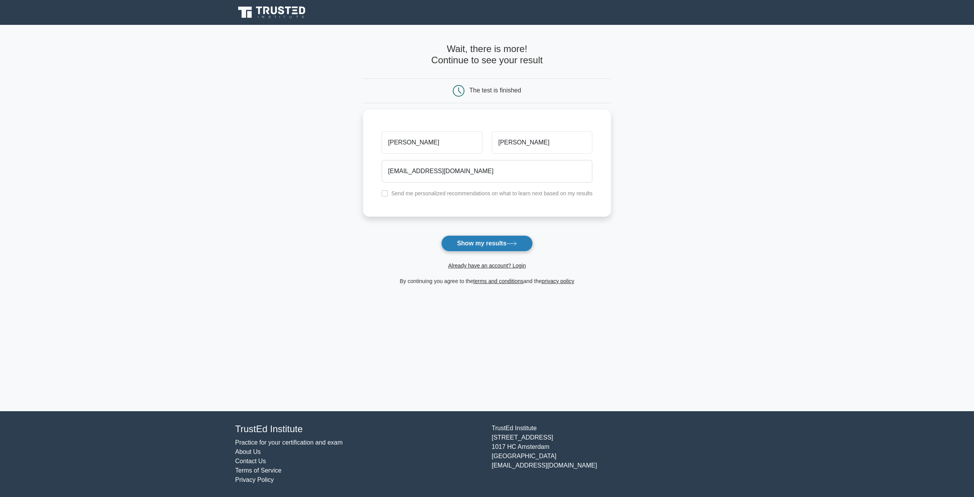
click at [480, 242] on button "Show my results" at bounding box center [487, 243] width 92 height 16
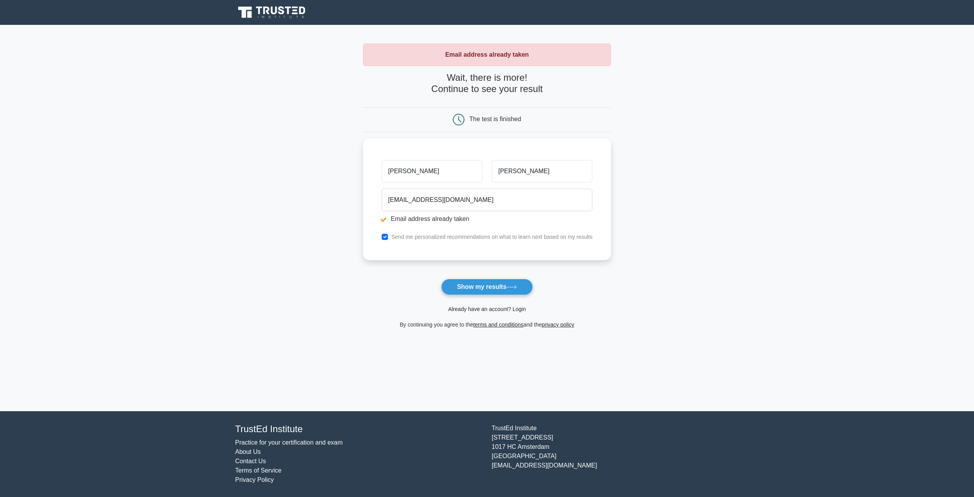
click at [475, 309] on link "Already have an account? Login" at bounding box center [487, 309] width 78 height 6
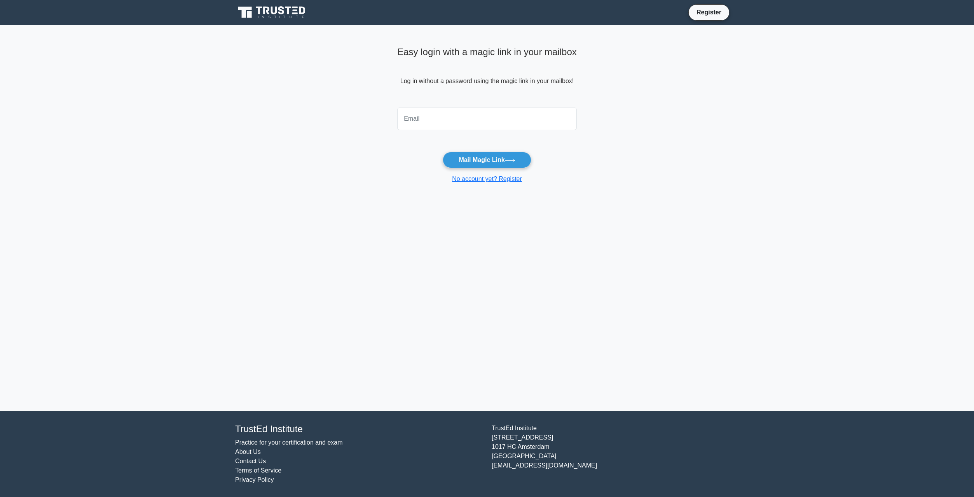
click at [443, 107] on div at bounding box center [486, 119] width 189 height 29
click at [451, 117] on input "email" at bounding box center [487, 119] width 180 height 23
type input "owenmiddleton@live.co.uk"
click at [482, 162] on button "Mail Magic Link" at bounding box center [487, 160] width 88 height 16
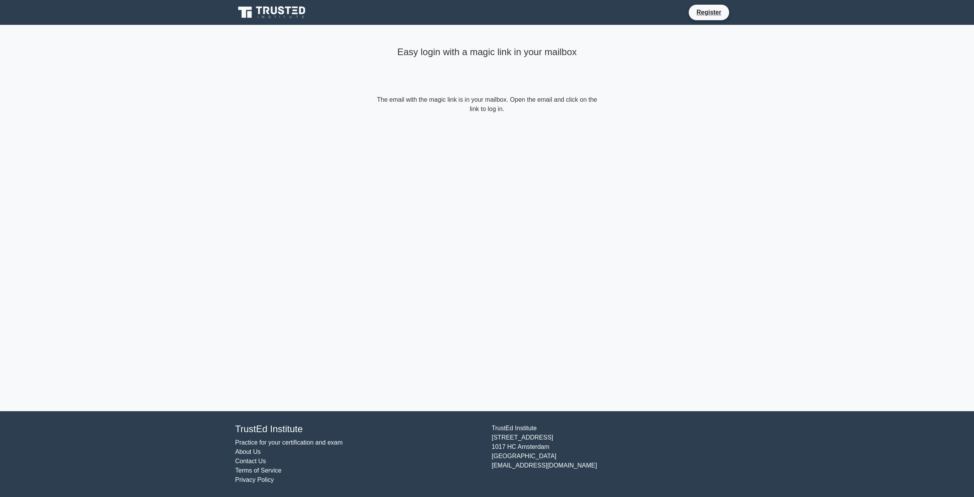
click at [498, 106] on form "The email with the magic link is in your mailbox. Open the email and click on t…" at bounding box center [487, 104] width 224 height 19
click at [379, 66] on div "Easy login with a magic link in your mailbox" at bounding box center [487, 70] width 224 height 52
drag, startPoint x: 375, startPoint y: 38, endPoint x: 366, endPoint y: 35, distance: 10.5
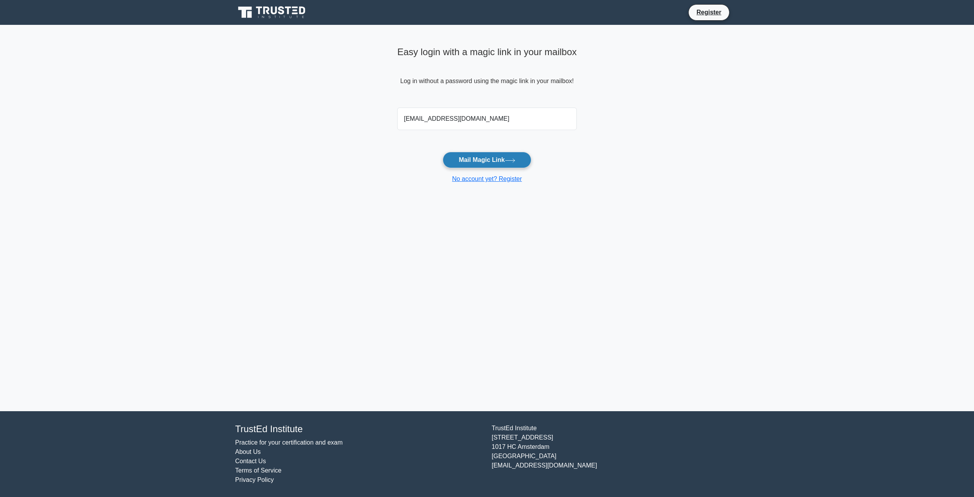
click at [478, 164] on button "Mail Magic Link" at bounding box center [487, 160] width 88 height 16
click at [492, 181] on link "No account yet? Register" at bounding box center [487, 179] width 70 height 7
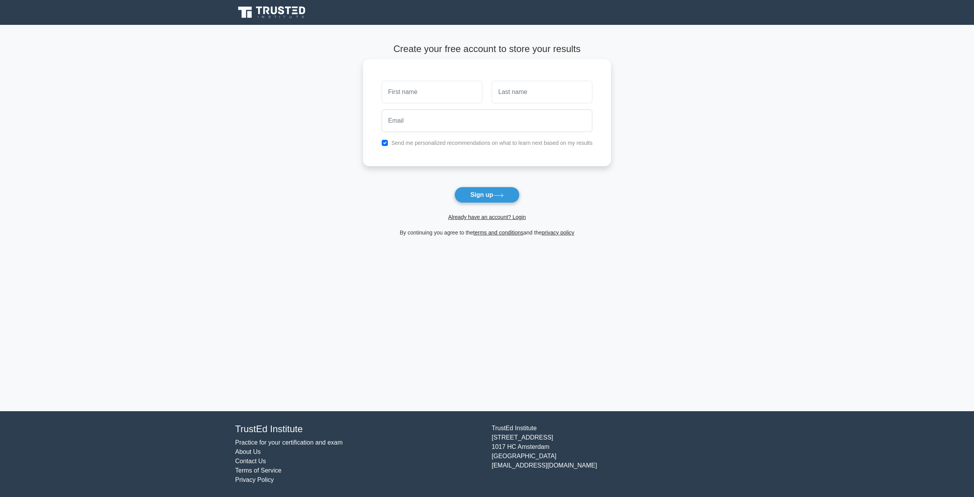
click at [441, 90] on input "text" at bounding box center [432, 92] width 101 height 23
type input "[PERSON_NAME]"
click at [508, 95] on input "text" at bounding box center [542, 92] width 101 height 23
type input "[PERSON_NAME]"
click at [510, 122] on input "email" at bounding box center [487, 121] width 211 height 23
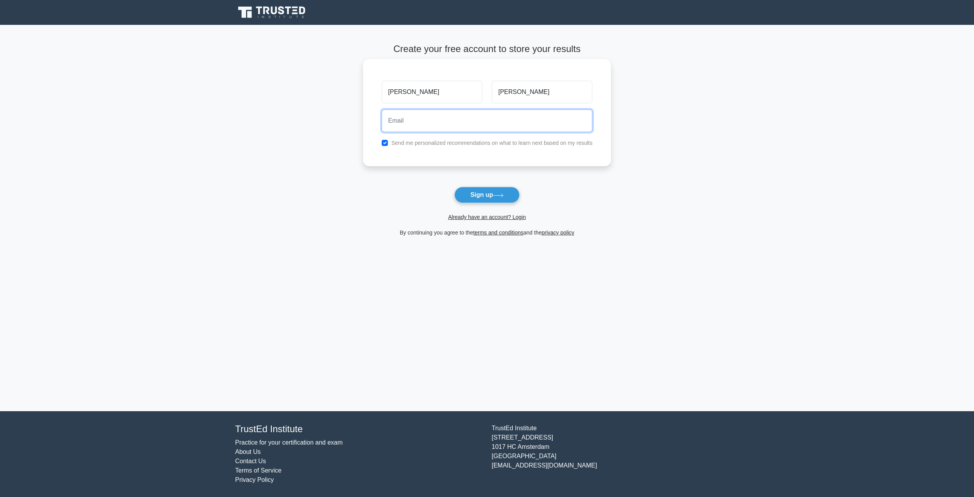
type input "[EMAIL_ADDRESS][DOMAIN_NAME]"
click at [386, 143] on input "checkbox" at bounding box center [385, 143] width 6 height 6
checkbox input "false"
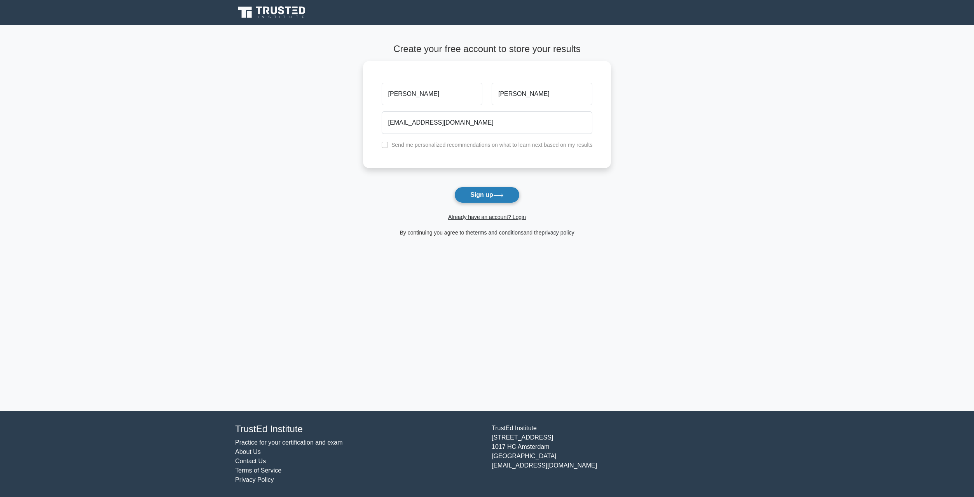
click at [476, 192] on button "Sign up" at bounding box center [486, 195] width 65 height 16
